Goal: Task Accomplishment & Management: Use online tool/utility

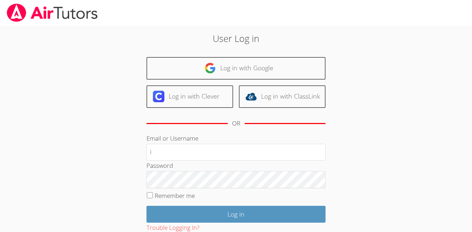
type input "i.nieves2@lodiusd.org"
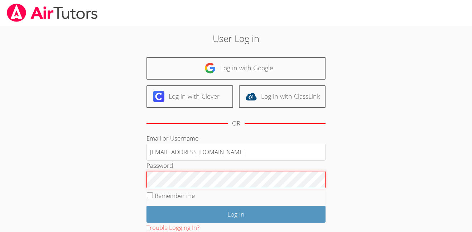
click at [147, 206] on input "Log in" at bounding box center [236, 214] width 179 height 17
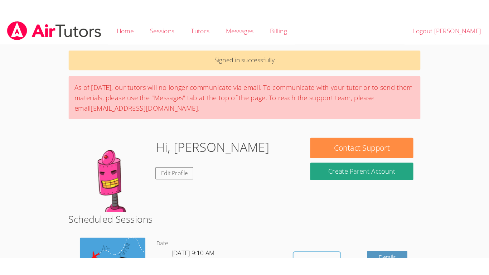
scroll to position [49, 0]
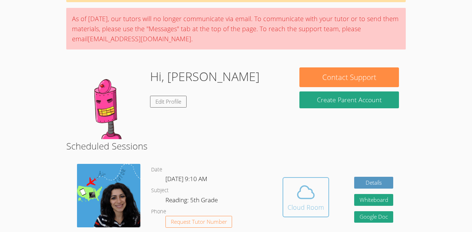
click at [301, 190] on icon at bounding box center [306, 192] width 20 height 20
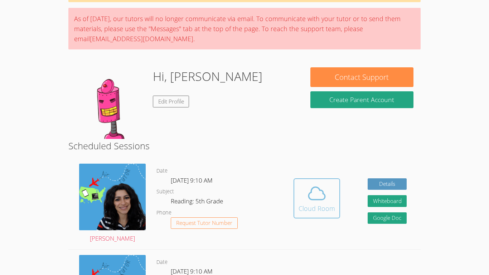
click at [318, 198] on icon at bounding box center [317, 193] width 20 height 20
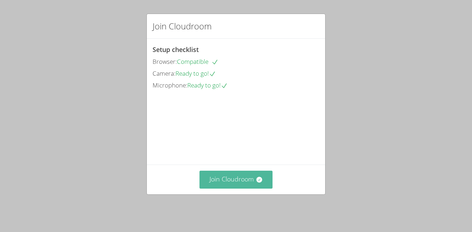
click at [247, 188] on button "Join Cloudroom" at bounding box center [236, 180] width 73 height 18
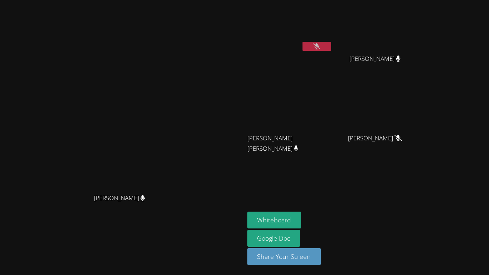
click at [331, 43] on button at bounding box center [317, 46] width 29 height 9
click at [302, 223] on button "Whiteboard" at bounding box center [275, 220] width 54 height 17
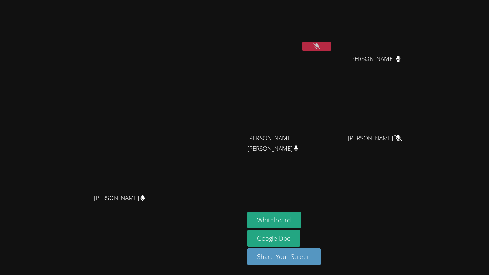
click at [176, 177] on video at bounding box center [121, 123] width 107 height 134
click at [331, 47] on button at bounding box center [317, 46] width 29 height 9
click at [331, 46] on button at bounding box center [317, 46] width 29 height 9
click at [331, 47] on button at bounding box center [317, 46] width 29 height 9
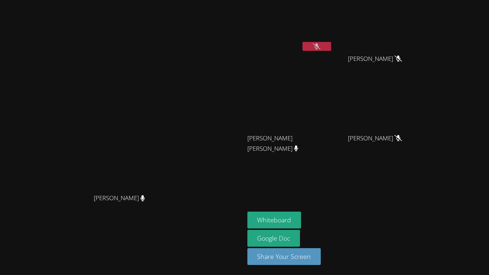
click at [331, 47] on button at bounding box center [317, 46] width 29 height 9
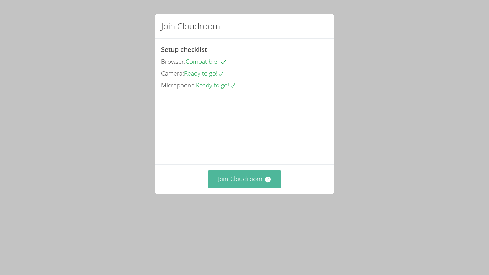
click at [220, 188] on button "Join Cloudroom" at bounding box center [244, 180] width 73 height 18
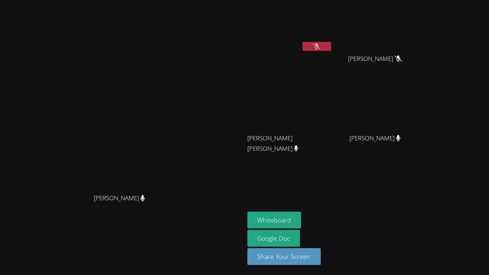
click at [331, 46] on button at bounding box center [317, 46] width 29 height 9
click at [321, 47] on icon at bounding box center [317, 46] width 8 height 6
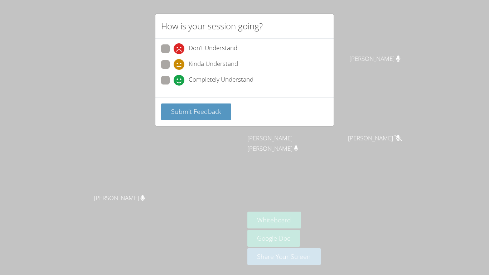
click at [215, 83] on span "Completely Understand" at bounding box center [221, 80] width 65 height 11
click at [180, 82] on input "Completely Understand" at bounding box center [177, 79] width 6 height 6
radio input "true"
click at [218, 101] on div "Submit Feedback" at bounding box center [244, 111] width 178 height 29
click at [221, 109] on button "Submit Feedback" at bounding box center [196, 112] width 70 height 17
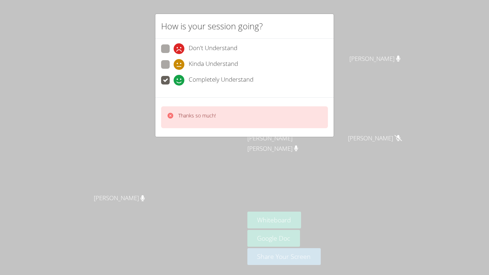
click at [393, 54] on div "How is your session going? Don't Understand Kinda Understand Completely Underst…" at bounding box center [244, 137] width 489 height 275
click at [388, 48] on div "How is your session going? Don't Understand Kinda Understand Completely Underst…" at bounding box center [244, 137] width 489 height 275
click at [388, 50] on div "How is your session going? Don't Understand Kinda Understand Completely Underst…" at bounding box center [244, 137] width 489 height 275
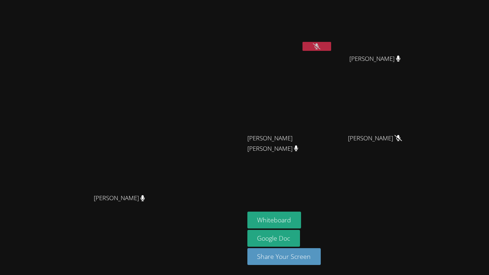
click at [321, 47] on icon at bounding box center [317, 46] width 8 height 6
